Goal: Transaction & Acquisition: Obtain resource

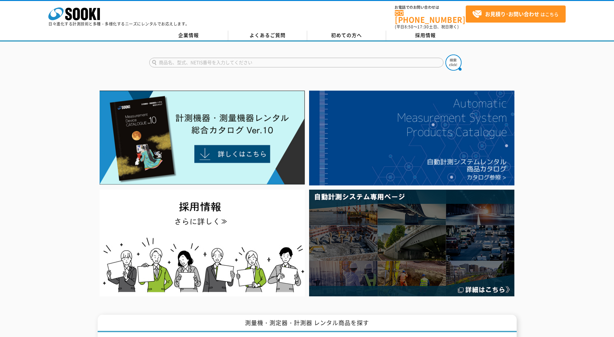
click at [182, 59] on input "text" at bounding box center [296, 63] width 294 height 10
type input "バッテリーテスタ"
click at [450, 62] on img at bounding box center [453, 62] width 16 height 16
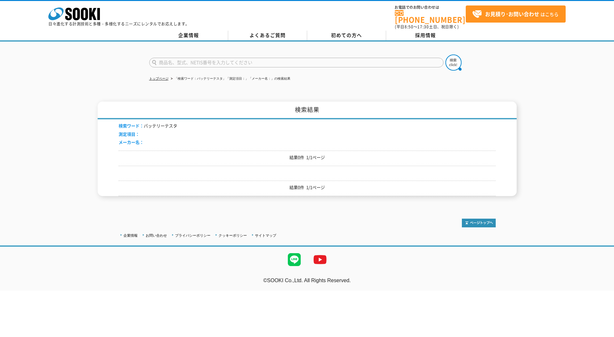
click at [170, 58] on input "text" at bounding box center [296, 63] width 294 height 10
type input "バッテリテスタ"
click at [445, 54] on button at bounding box center [453, 62] width 16 height 16
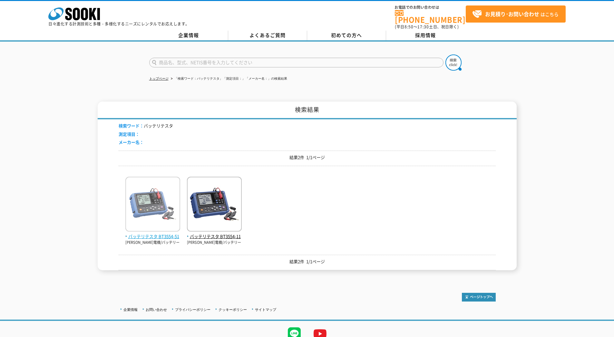
click at [170, 234] on span "バッテリテスタ BT3554-51" at bounding box center [152, 236] width 55 height 7
